Goal: Obtain resource: Obtain resource

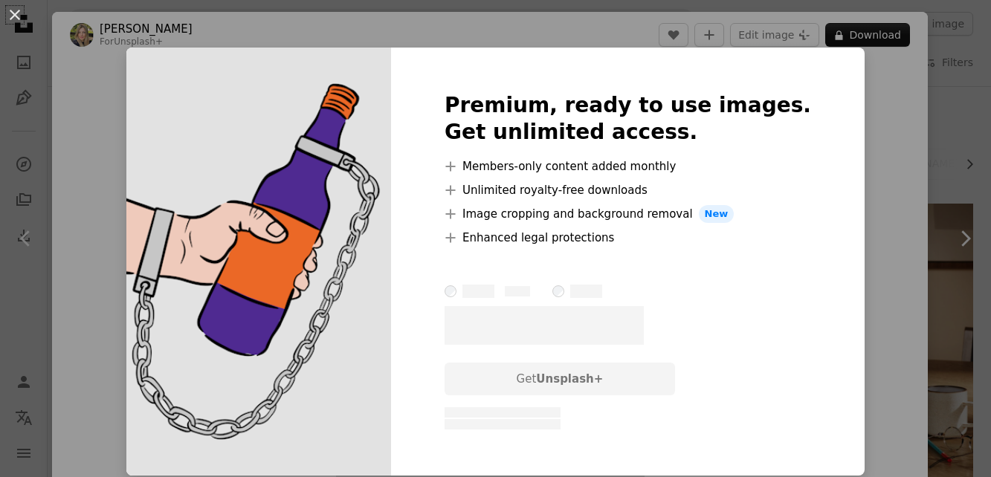
scroll to position [455, 0]
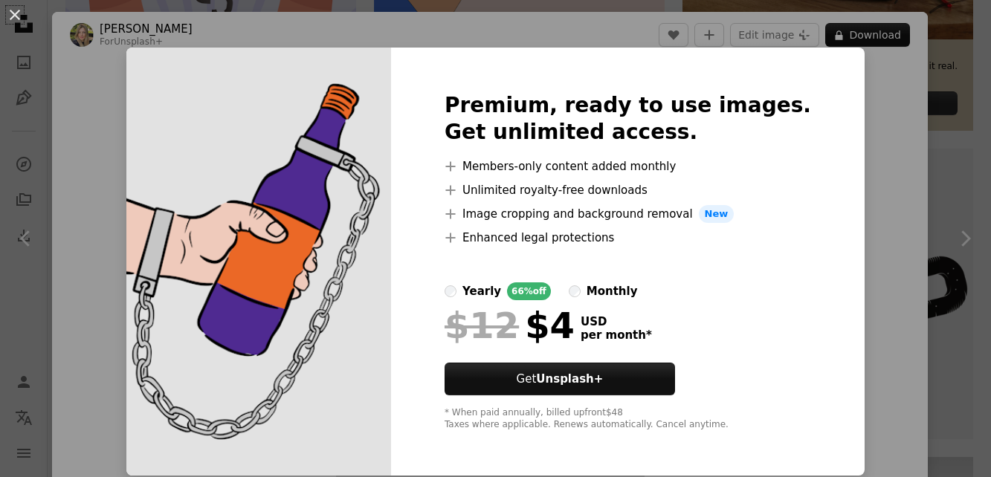
click at [864, 82] on div "An X shape Premium, ready to use images. Get unlimited access. A plus sign Memb…" at bounding box center [495, 238] width 991 height 477
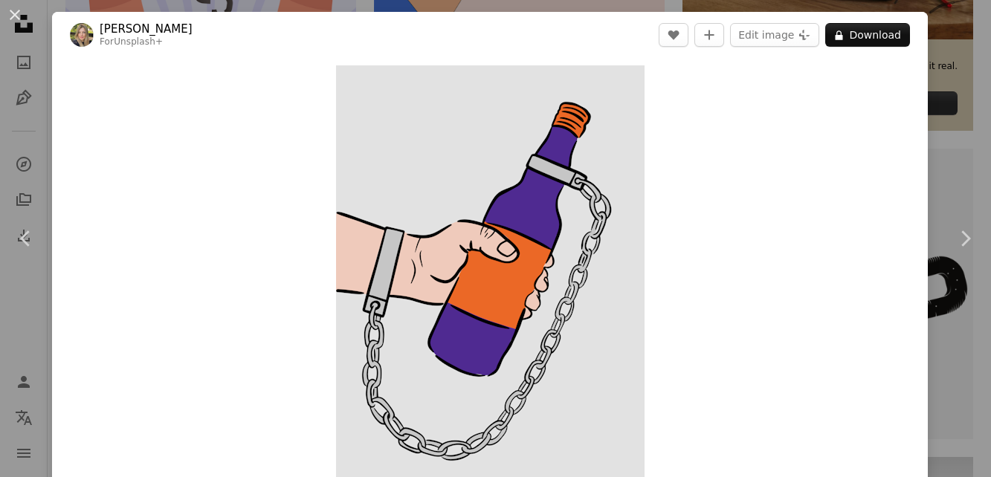
click at [959, 81] on div "An X shape Chevron left Chevron right [PERSON_NAME] For Unsplash+ A heart A plu…" at bounding box center [495, 238] width 991 height 477
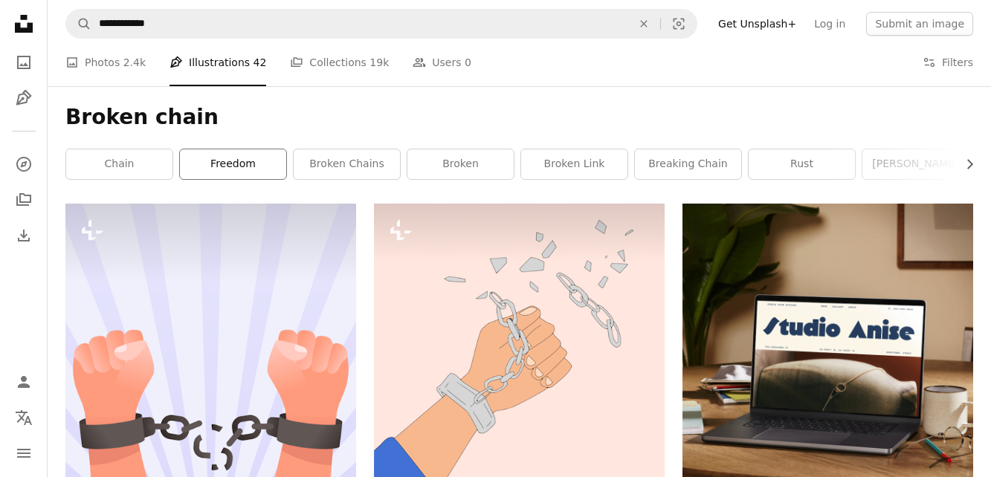
click at [254, 164] on link "freedom" at bounding box center [233, 164] width 106 height 30
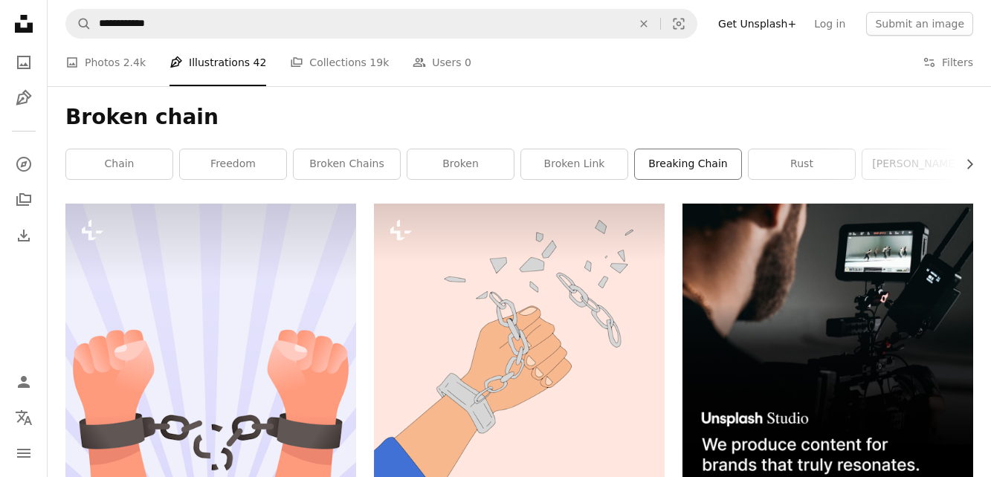
click at [668, 167] on link "breaking chain" at bounding box center [688, 164] width 106 height 30
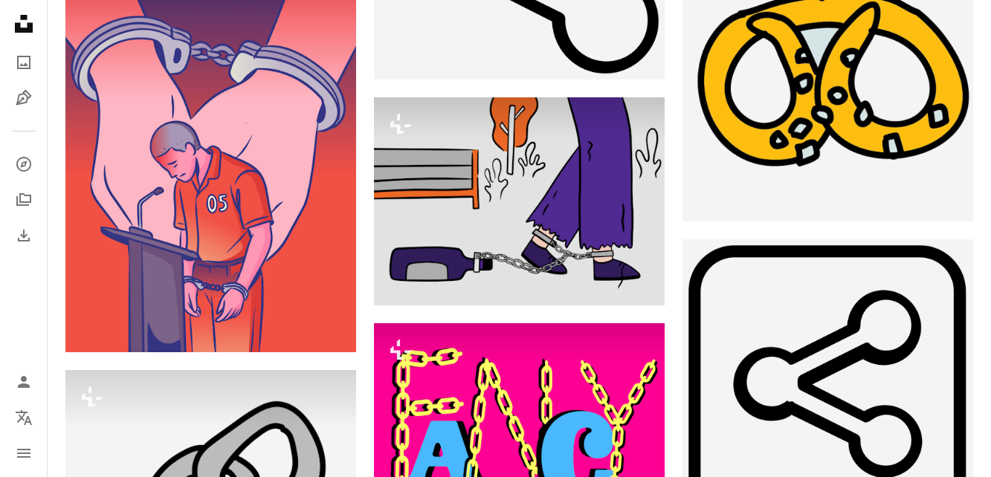
scroll to position [1289, 0]
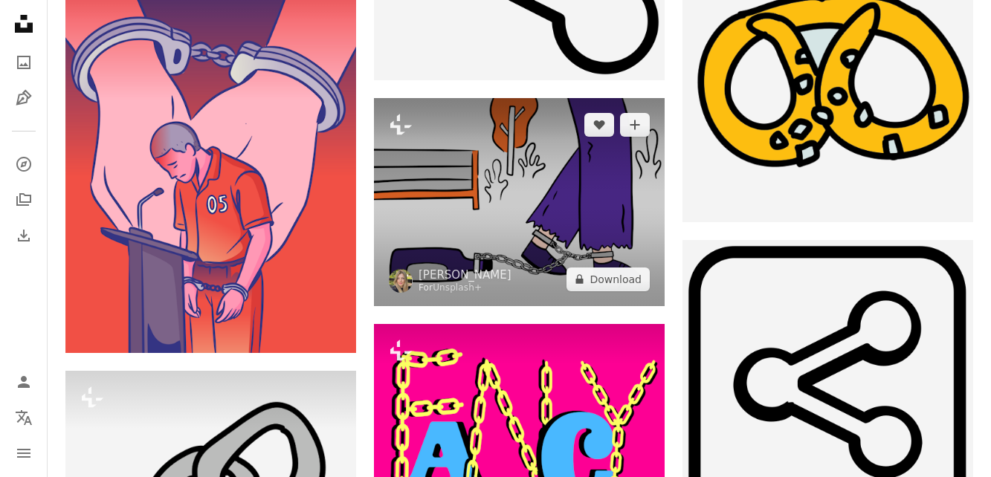
click at [520, 232] on img at bounding box center [519, 201] width 291 height 207
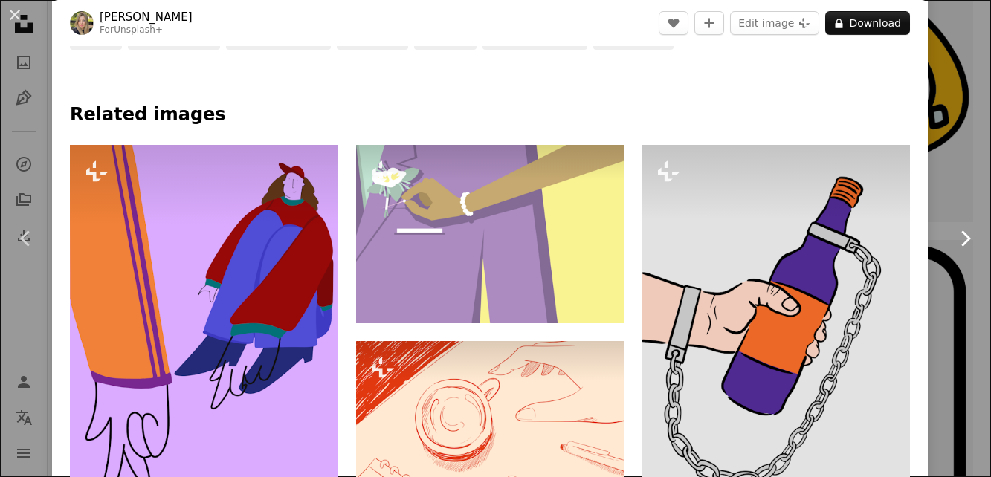
scroll to position [606, 0]
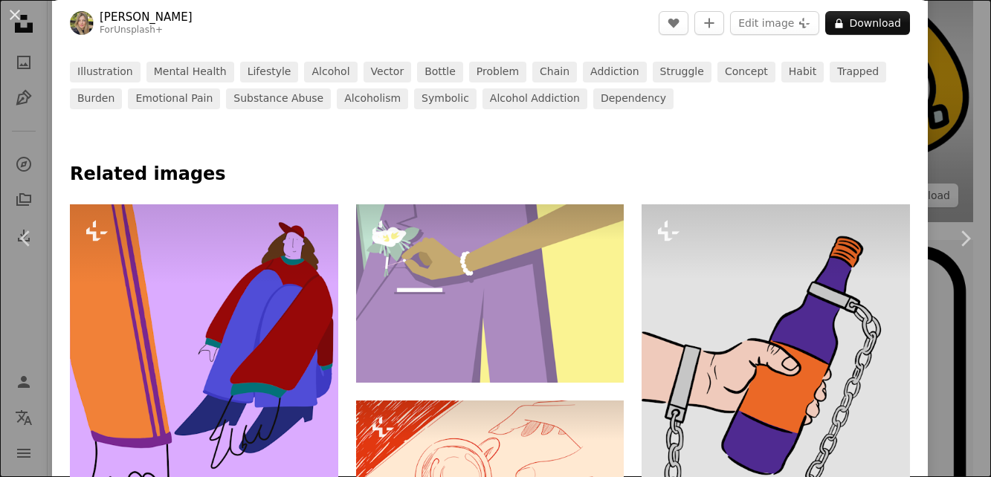
click at [976, 54] on div "An X shape Chevron left Chevron right [PERSON_NAME] For Unsplash+ A heart A plu…" at bounding box center [495, 238] width 991 height 477
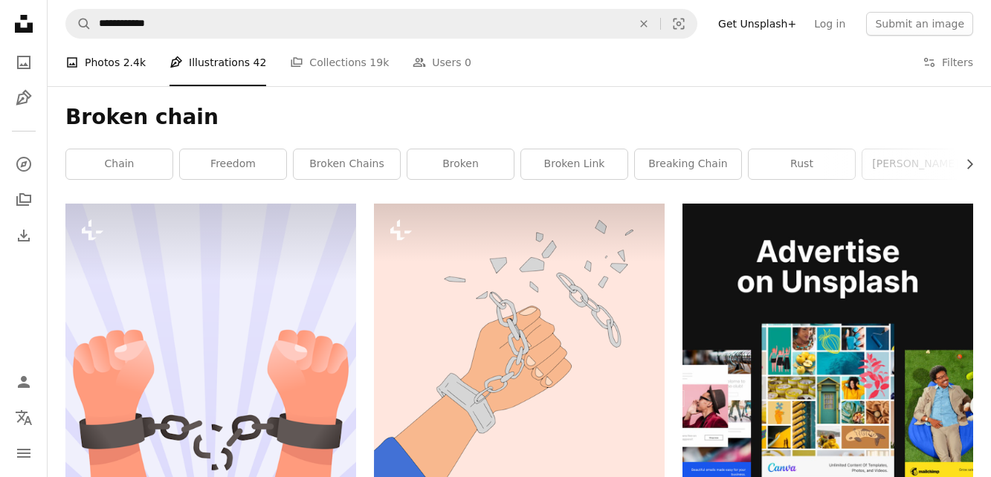
click at [114, 59] on link "A photo Photos 2.4k" at bounding box center [105, 63] width 80 height 48
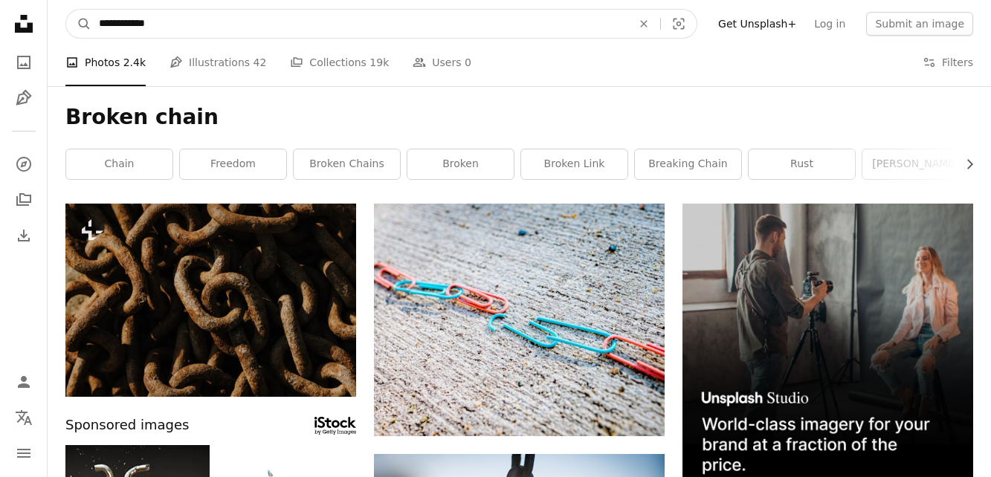
click at [459, 33] on input "**********" at bounding box center [359, 24] width 536 height 28
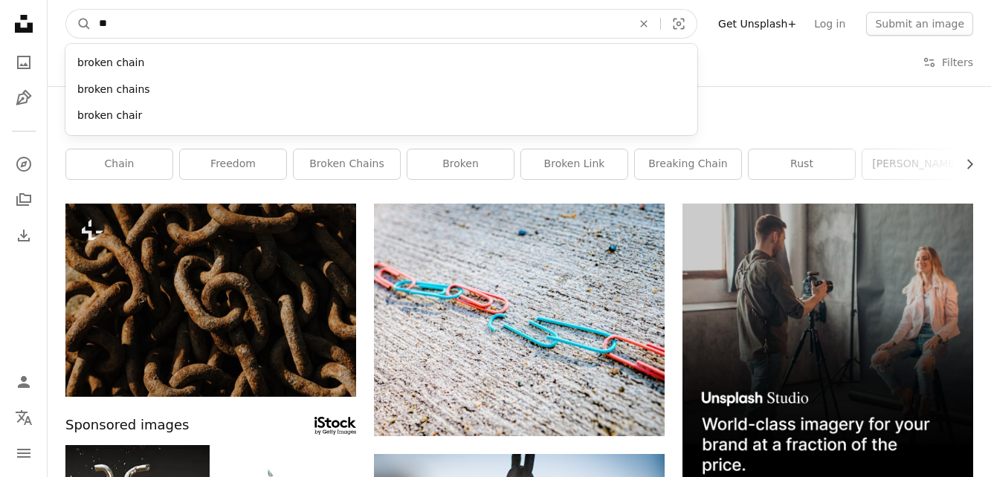
type input "*"
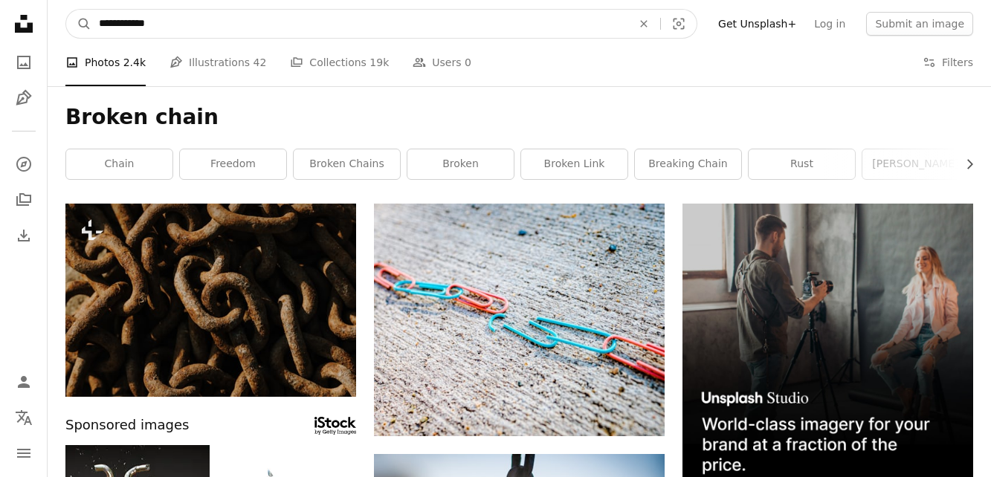
type input "**********"
click button "A magnifying glass" at bounding box center [78, 24] width 25 height 28
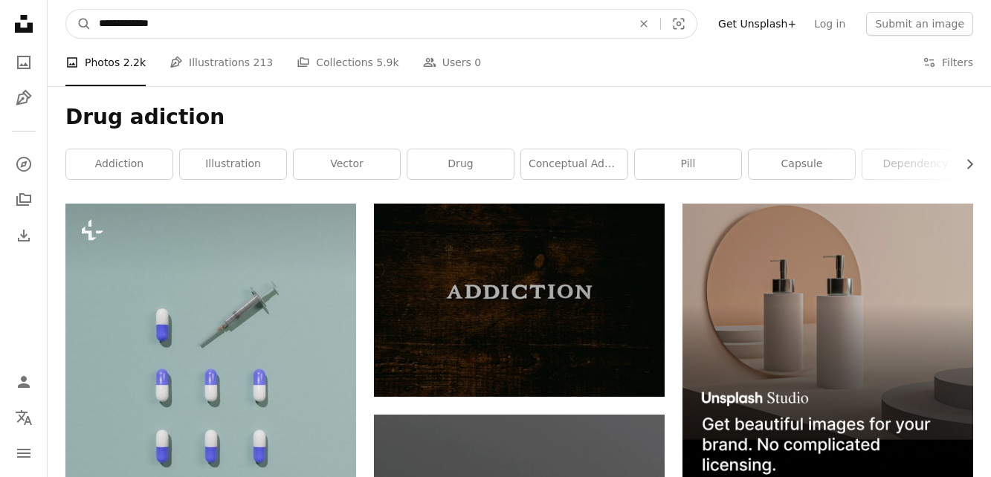
click at [135, 28] on input "**********" at bounding box center [359, 24] width 536 height 28
type input "**********"
click button "A magnifying glass" at bounding box center [78, 24] width 25 height 28
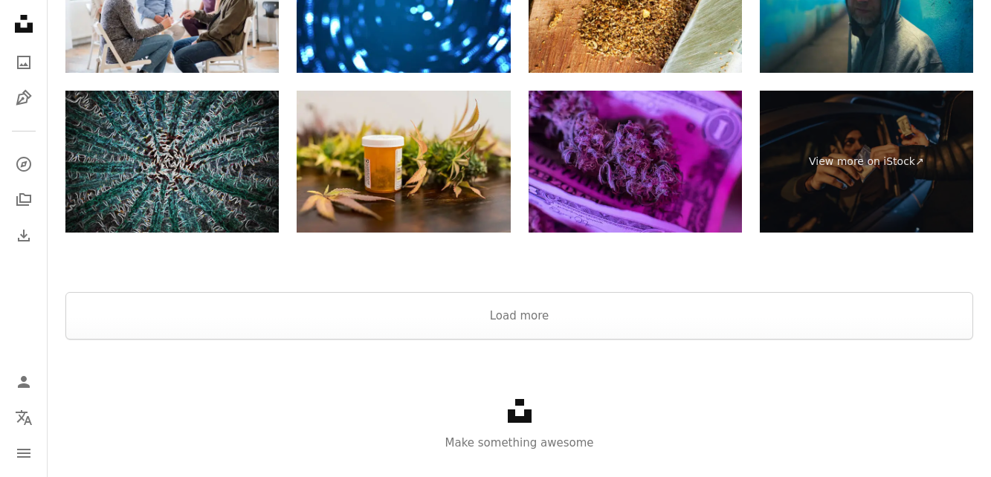
scroll to position [2300, 0]
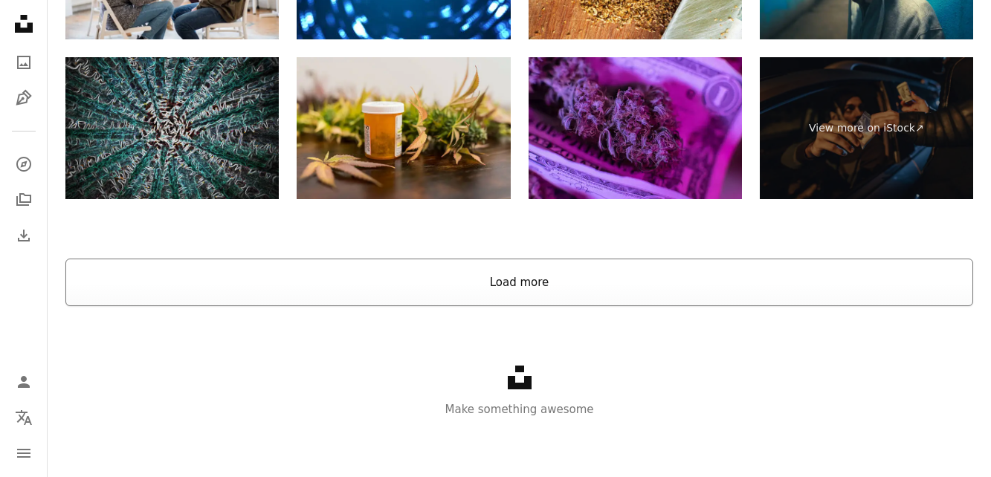
click at [500, 281] on button "Load more" at bounding box center [519, 283] width 908 height 48
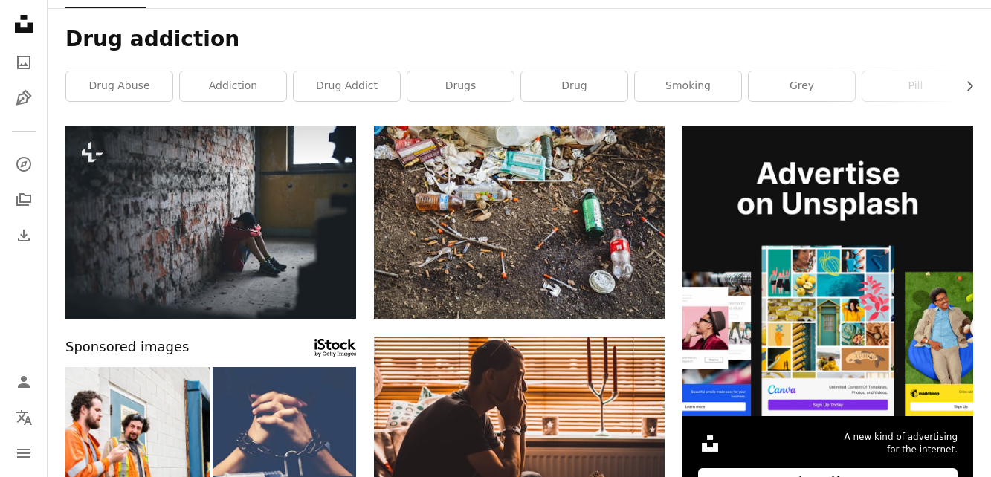
scroll to position [0, 0]
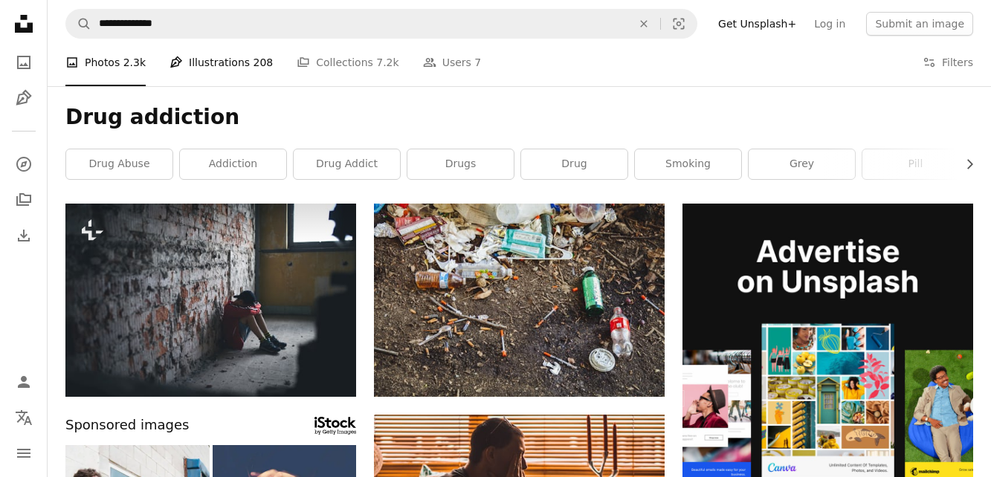
click at [230, 55] on link "Pen Tool Illustrations 208" at bounding box center [220, 63] width 103 height 48
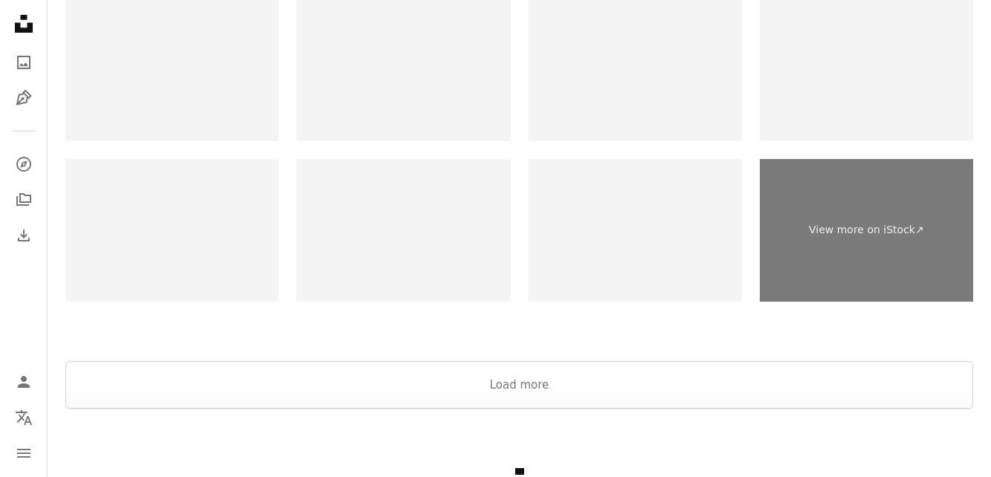
scroll to position [2810, 0]
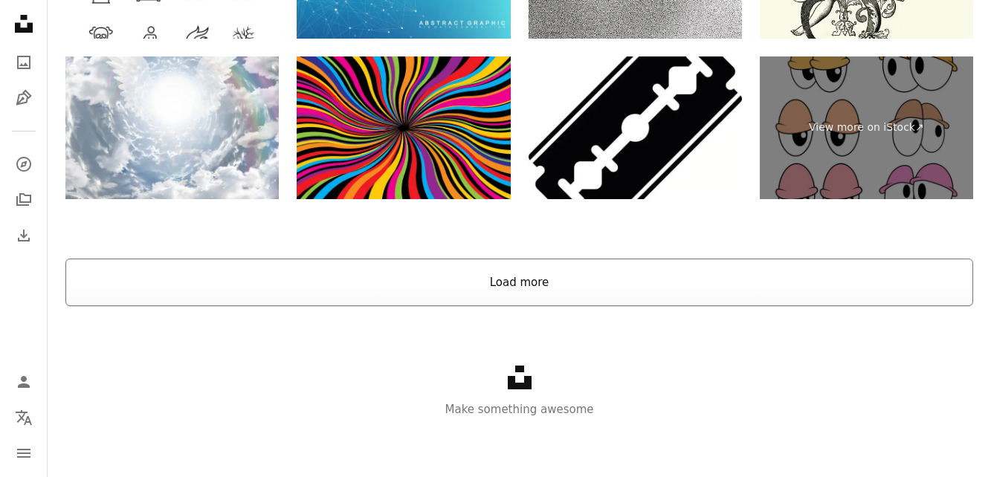
click at [510, 300] on button "Load more" at bounding box center [519, 283] width 908 height 48
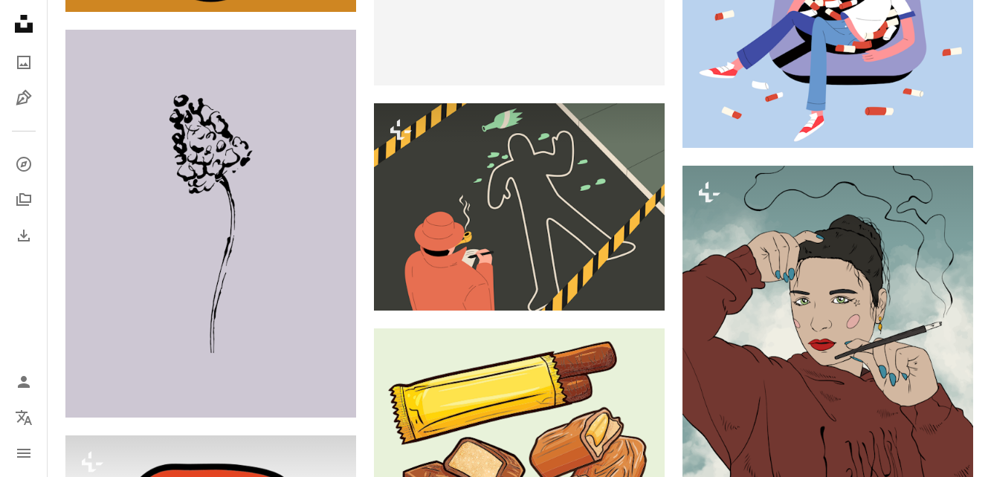
scroll to position [12574, 0]
